Goal: Check status: Check status

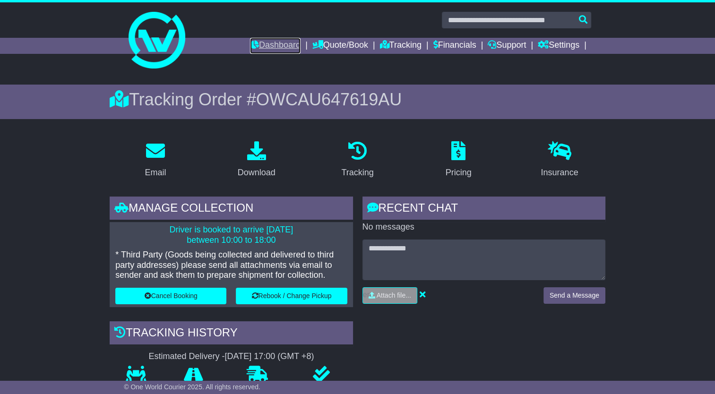
click at [275, 43] on link "Dashboard" at bounding box center [275, 46] width 51 height 16
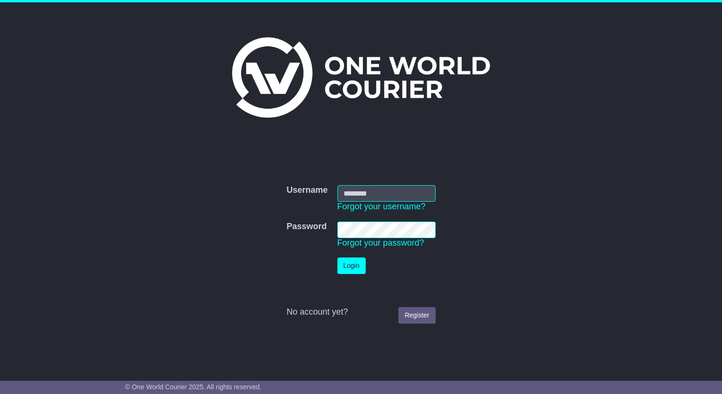
type input "**********"
click at [355, 266] on button "Login" at bounding box center [351, 265] width 28 height 17
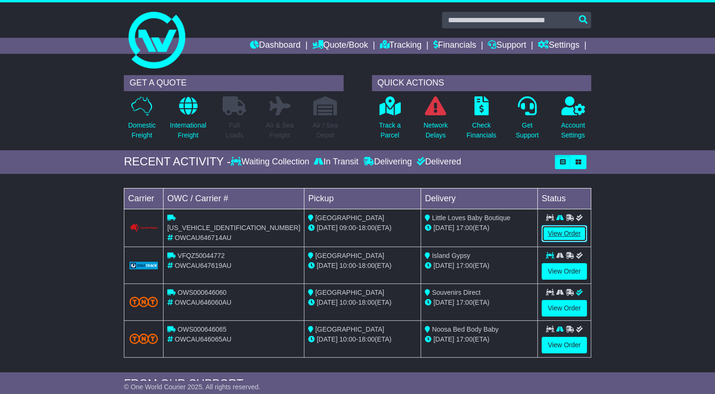
click at [567, 232] on link "View Order" at bounding box center [563, 233] width 45 height 17
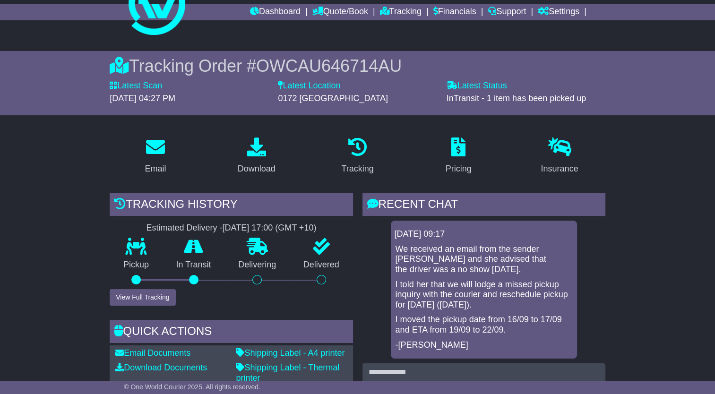
scroll to position [94, 0]
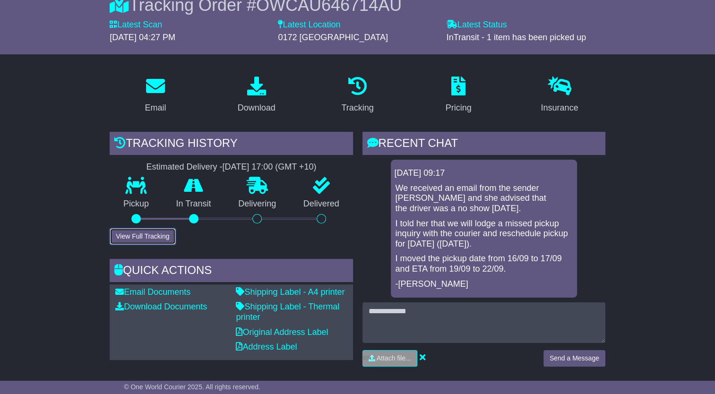
click at [138, 238] on button "View Full Tracking" at bounding box center [143, 236] width 66 height 17
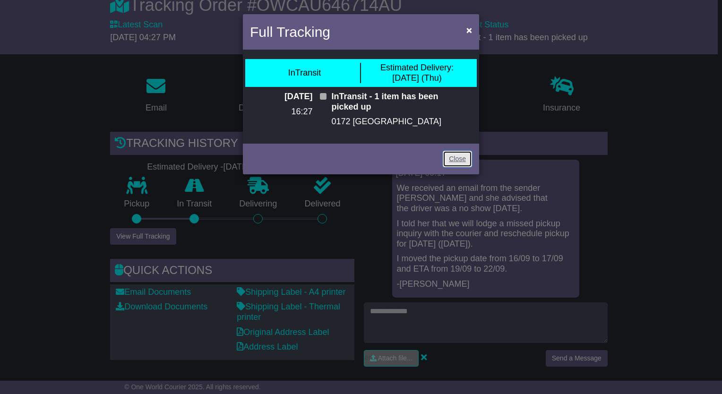
click at [454, 158] on link "Close" at bounding box center [456, 159] width 29 height 17
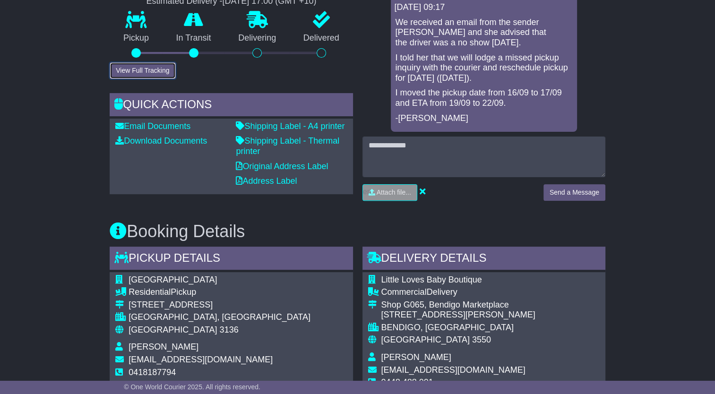
scroll to position [0, 0]
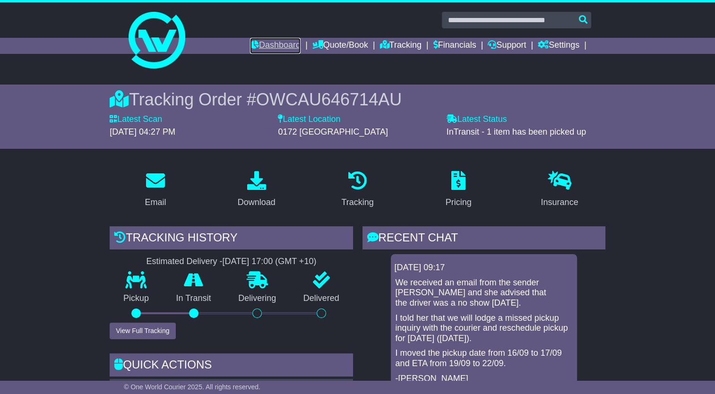
click at [284, 43] on link "Dashboard" at bounding box center [275, 46] width 51 height 16
